Goal: Information Seeking & Learning: Check status

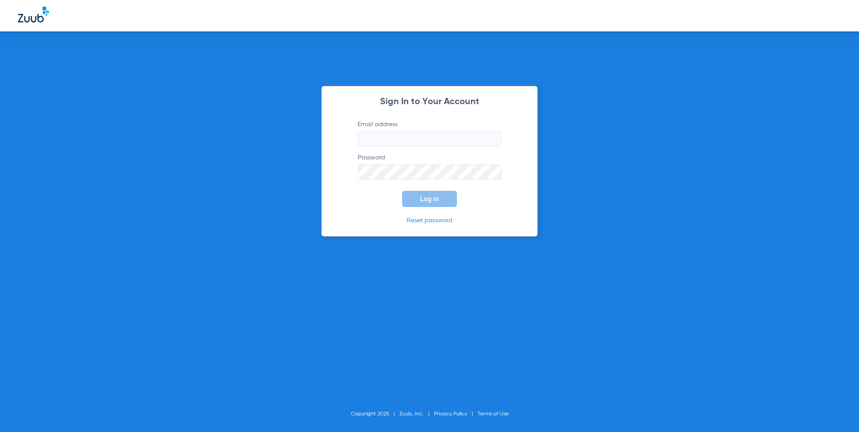
type input "lastingdental@gmail.com"
click at [426, 197] on span "Log In" at bounding box center [429, 198] width 19 height 7
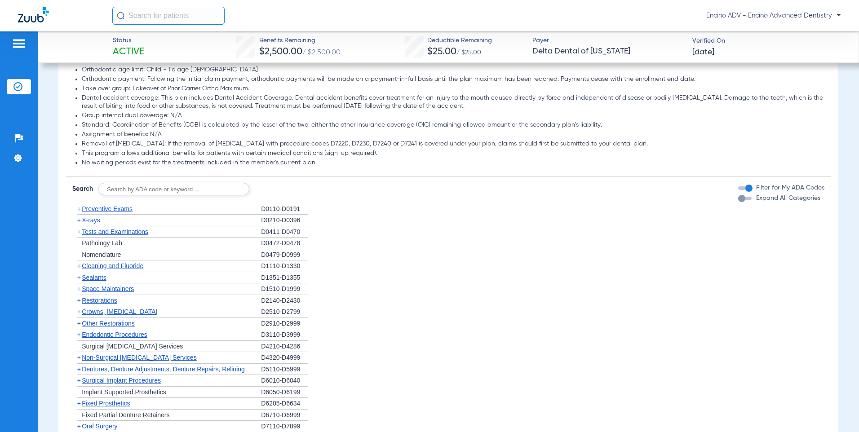
scroll to position [539, 0]
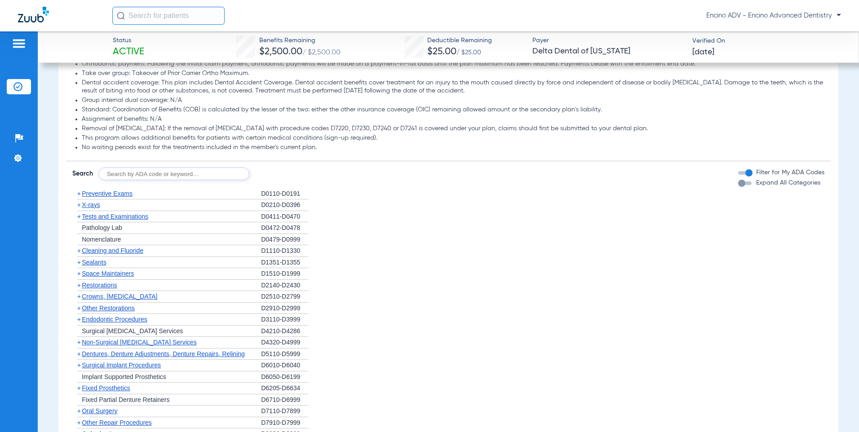
click at [126, 339] on span "Non-Surgical [MEDICAL_DATA] Services" at bounding box center [139, 342] width 115 height 7
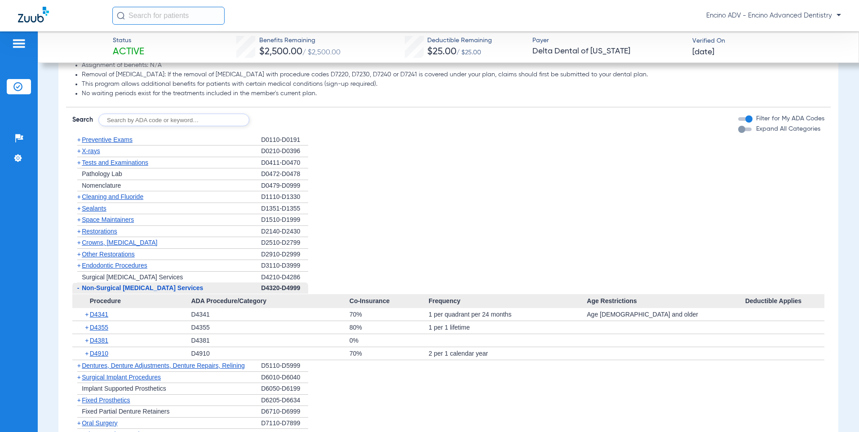
scroll to position [629, 0]
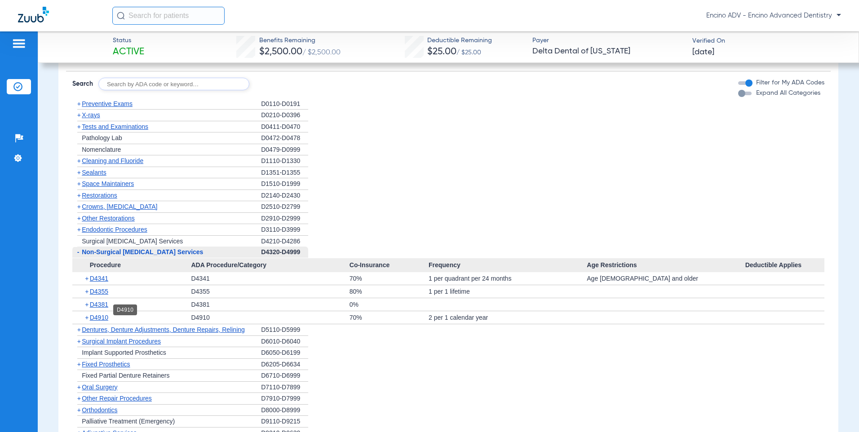
click at [106, 314] on span "D4910" at bounding box center [99, 317] width 18 height 7
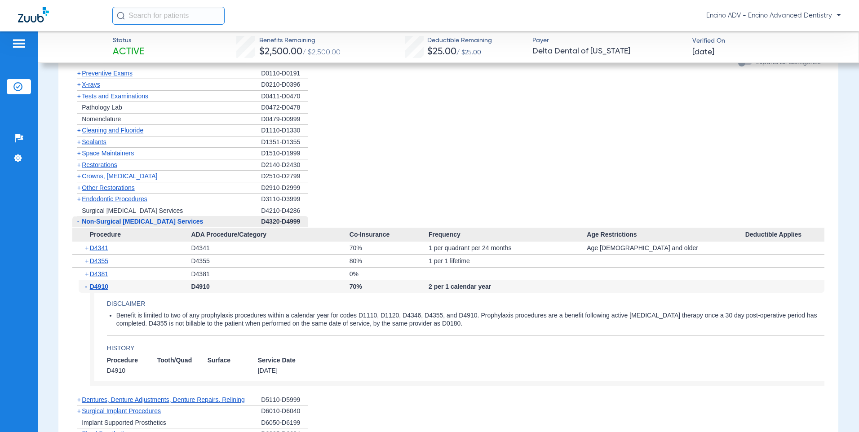
scroll to position [674, 0]
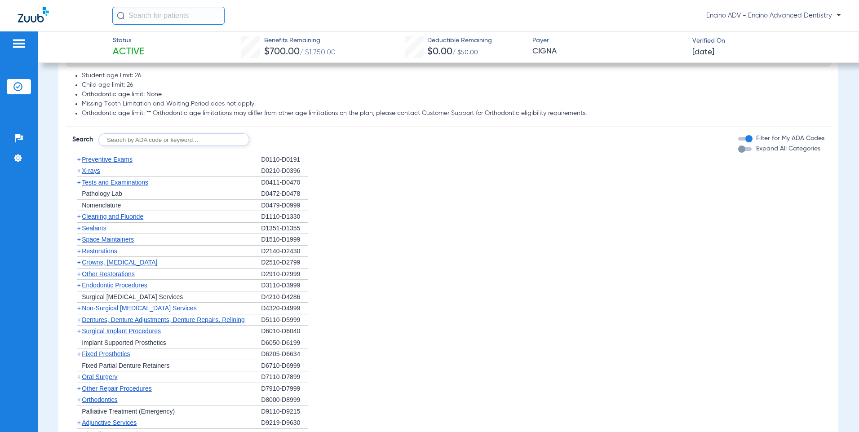
scroll to position [494, 0]
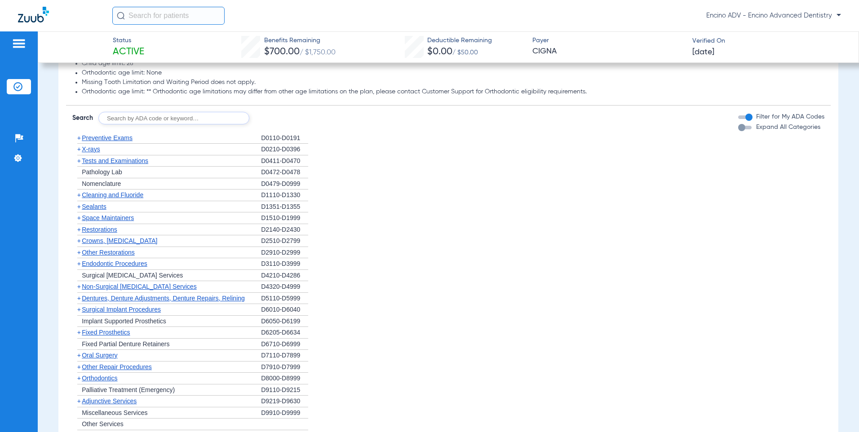
click at [139, 285] on span "Non-Surgical [MEDICAL_DATA] Services" at bounding box center [139, 286] width 115 height 7
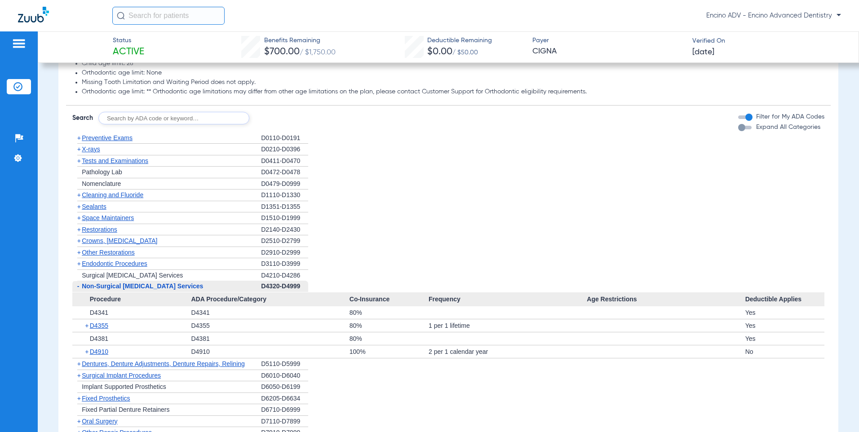
click at [124, 288] on span "Non-Surgical [MEDICAL_DATA] Services" at bounding box center [142, 286] width 121 height 7
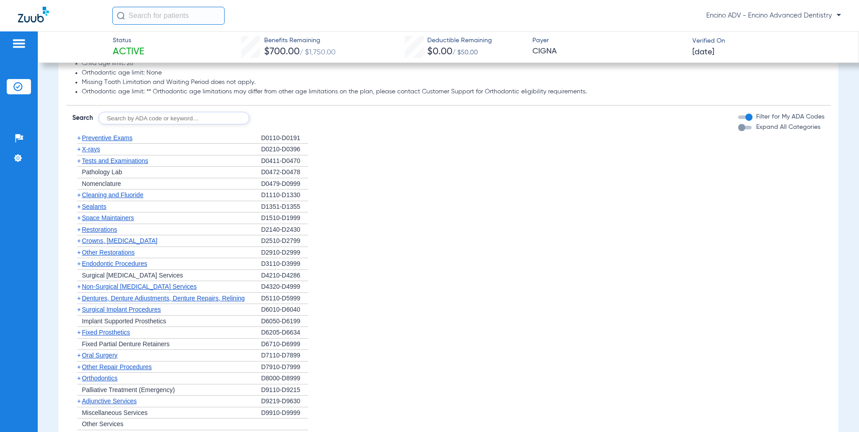
click at [101, 195] on span "Cleaning and Fluoride" at bounding box center [113, 194] width 62 height 7
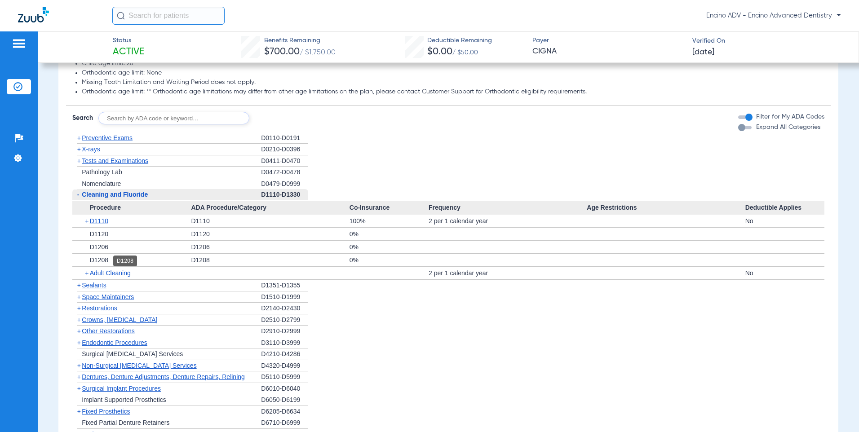
click at [100, 260] on span "D1208" at bounding box center [99, 260] width 18 height 7
click at [97, 259] on span "D1208" at bounding box center [99, 260] width 18 height 7
click at [101, 268] on div "+ Adult Cleaning" at bounding box center [135, 273] width 112 height 13
click at [105, 272] on span "Adult Cleaning" at bounding box center [110, 273] width 41 height 7
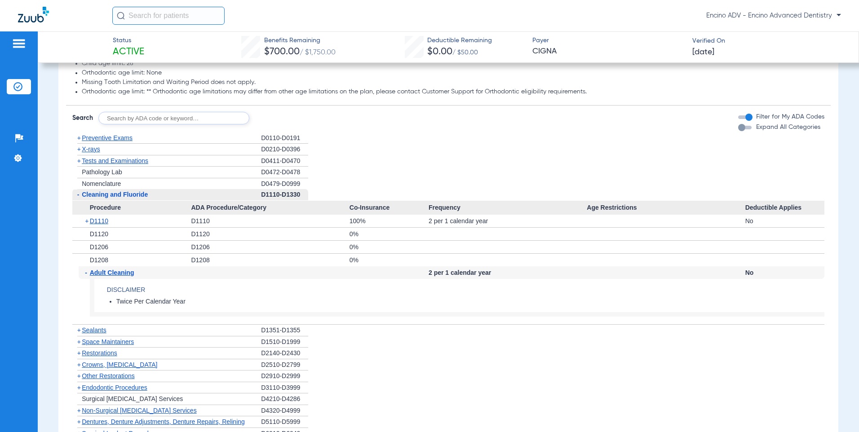
click at [105, 272] on span "Adult Cleaning" at bounding box center [112, 272] width 44 height 7
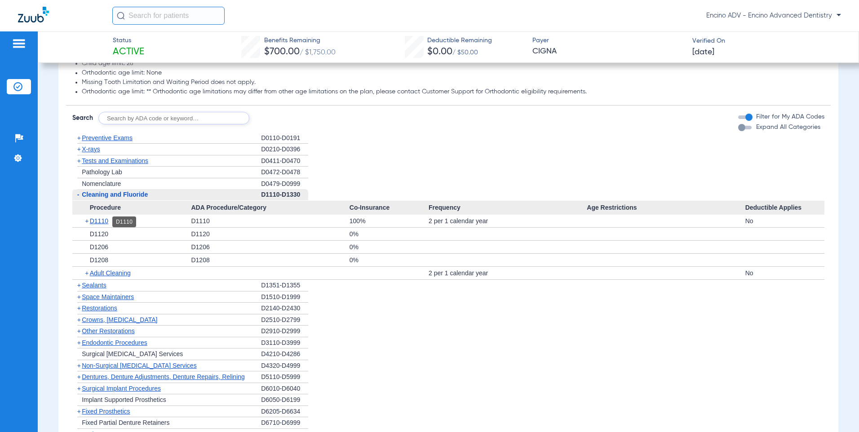
click at [105, 221] on span "D1110" at bounding box center [99, 221] width 18 height 7
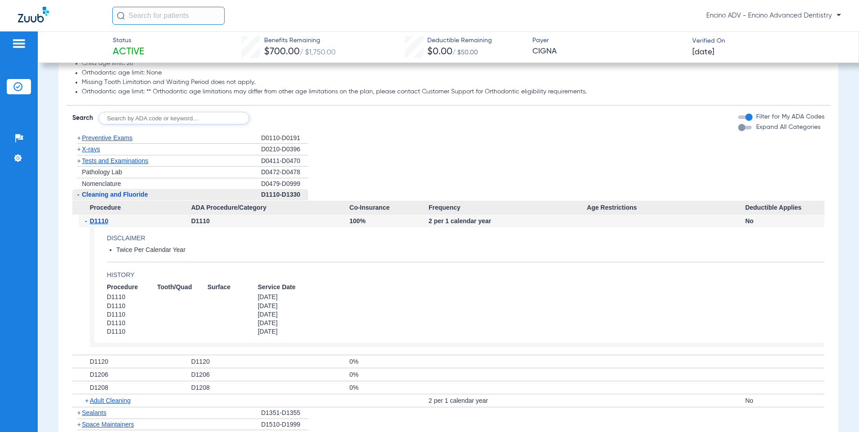
click at [105, 221] on span "D1110" at bounding box center [99, 221] width 18 height 7
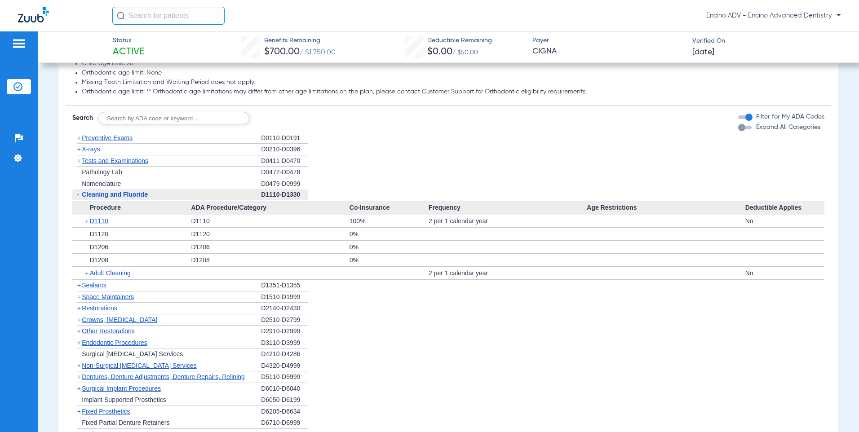
click at [105, 221] on span "D1110" at bounding box center [99, 221] width 18 height 7
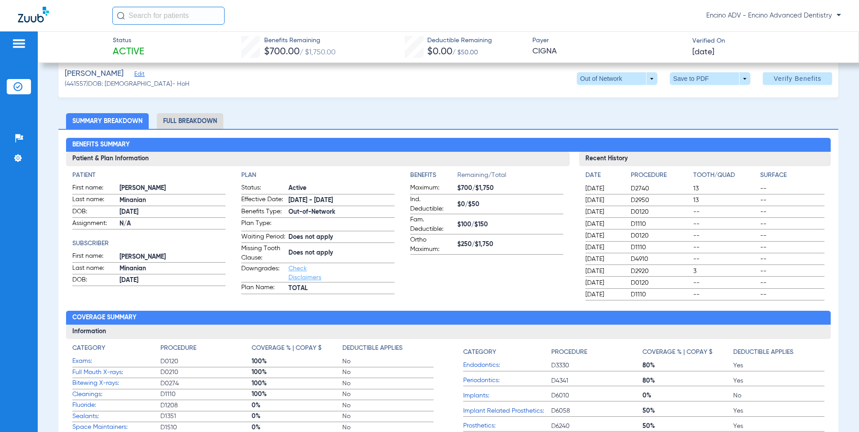
scroll to position [0, 0]
